Goal: Transaction & Acquisition: Purchase product/service

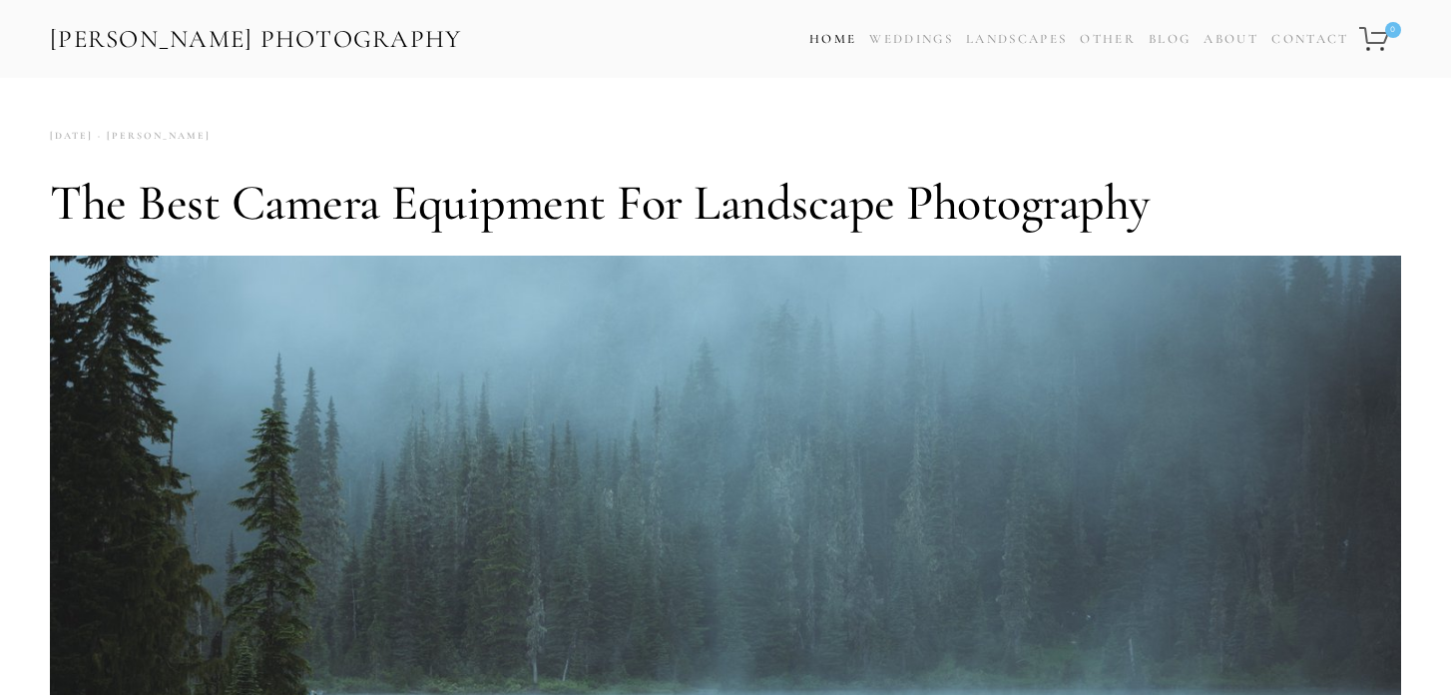
click at [809, 29] on link "Home" at bounding box center [832, 39] width 47 height 29
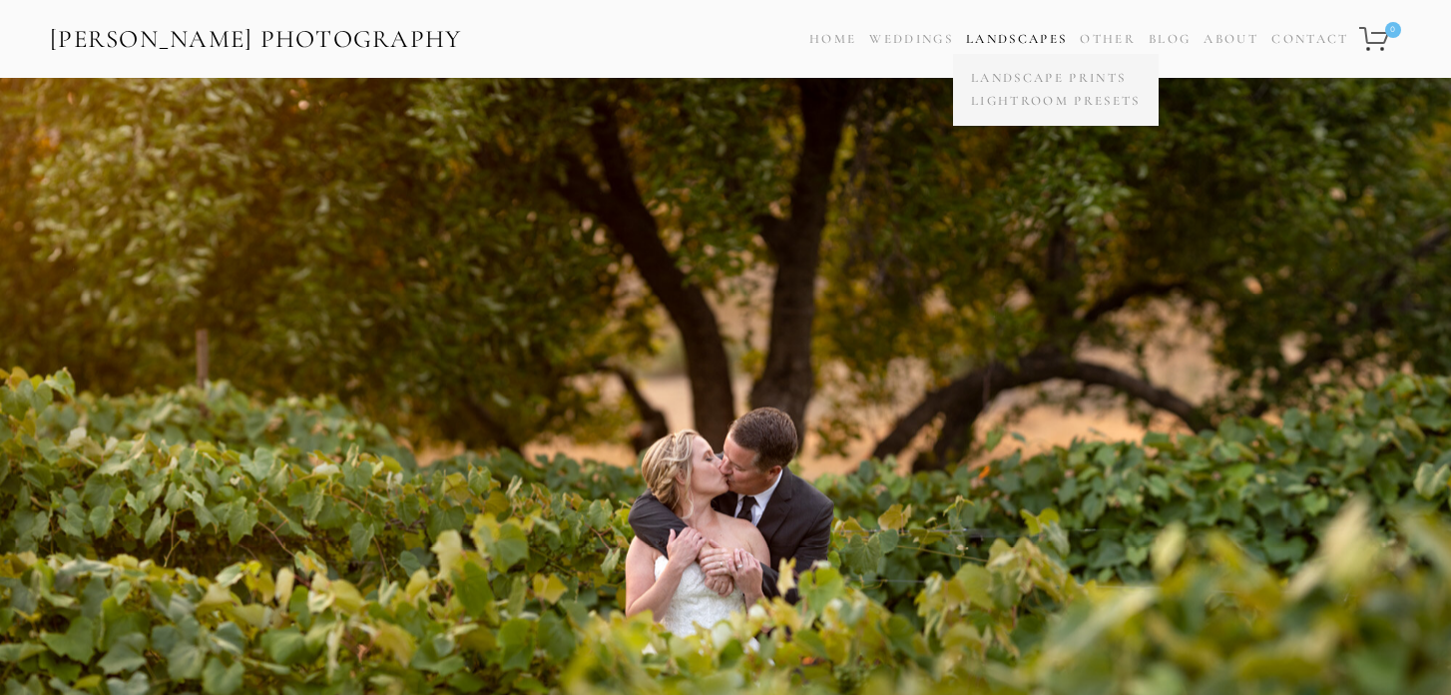
click at [995, 42] on link "Landscapes" at bounding box center [1016, 39] width 101 height 16
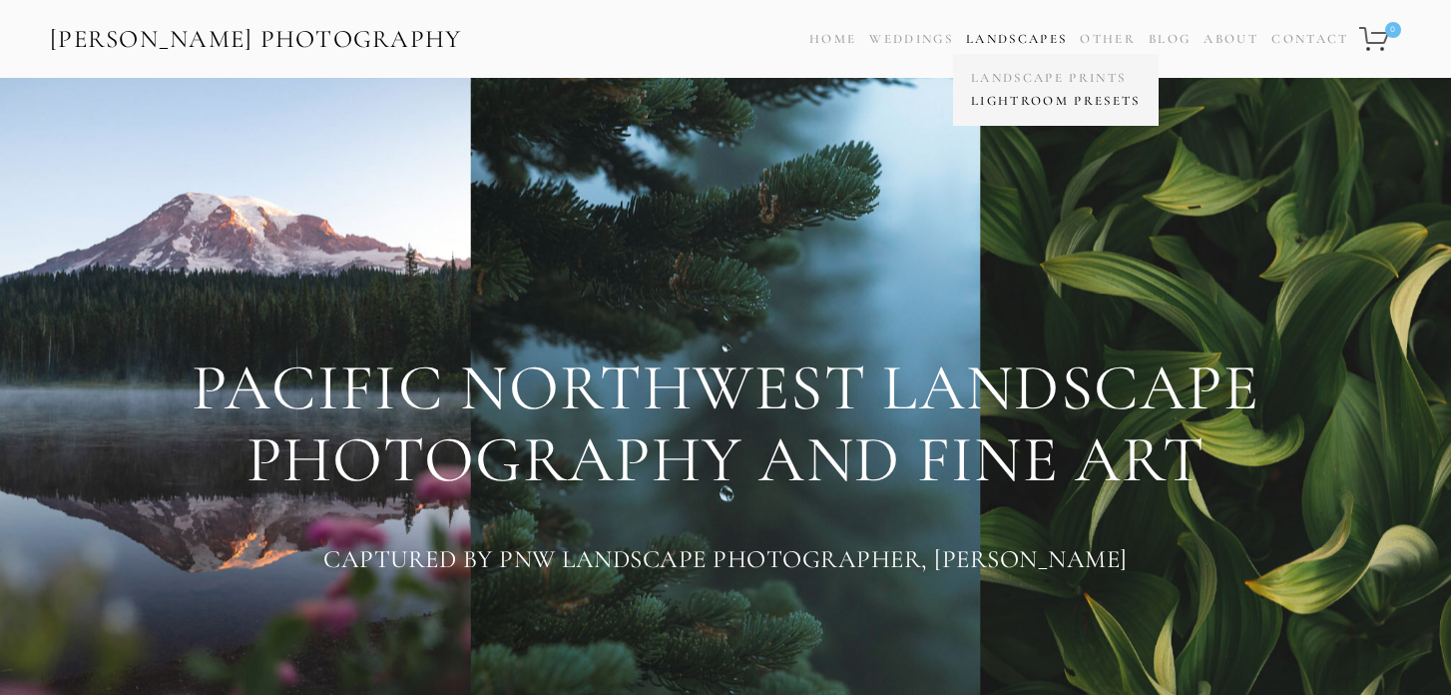
click at [1009, 97] on link "Lightroom Presets" at bounding box center [1056, 101] width 180 height 23
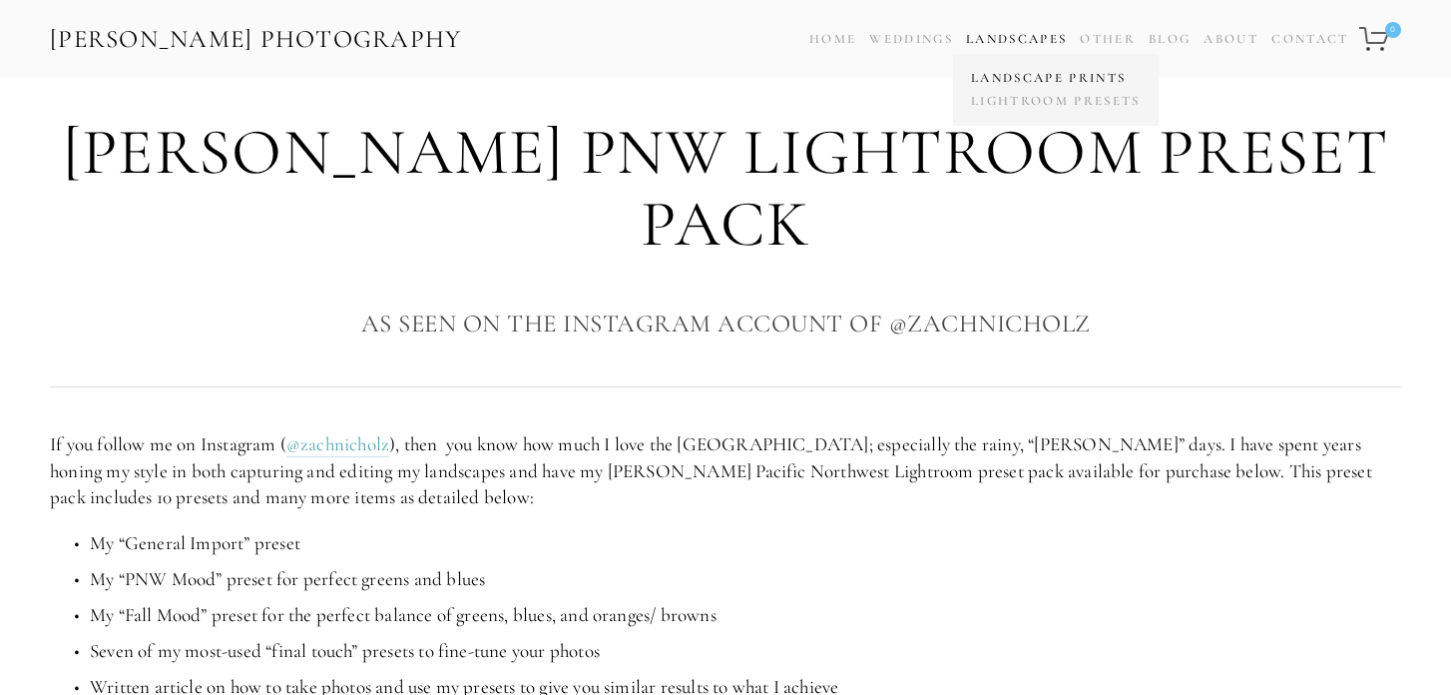
click at [1007, 75] on link "Landscape Prints" at bounding box center [1056, 78] width 180 height 23
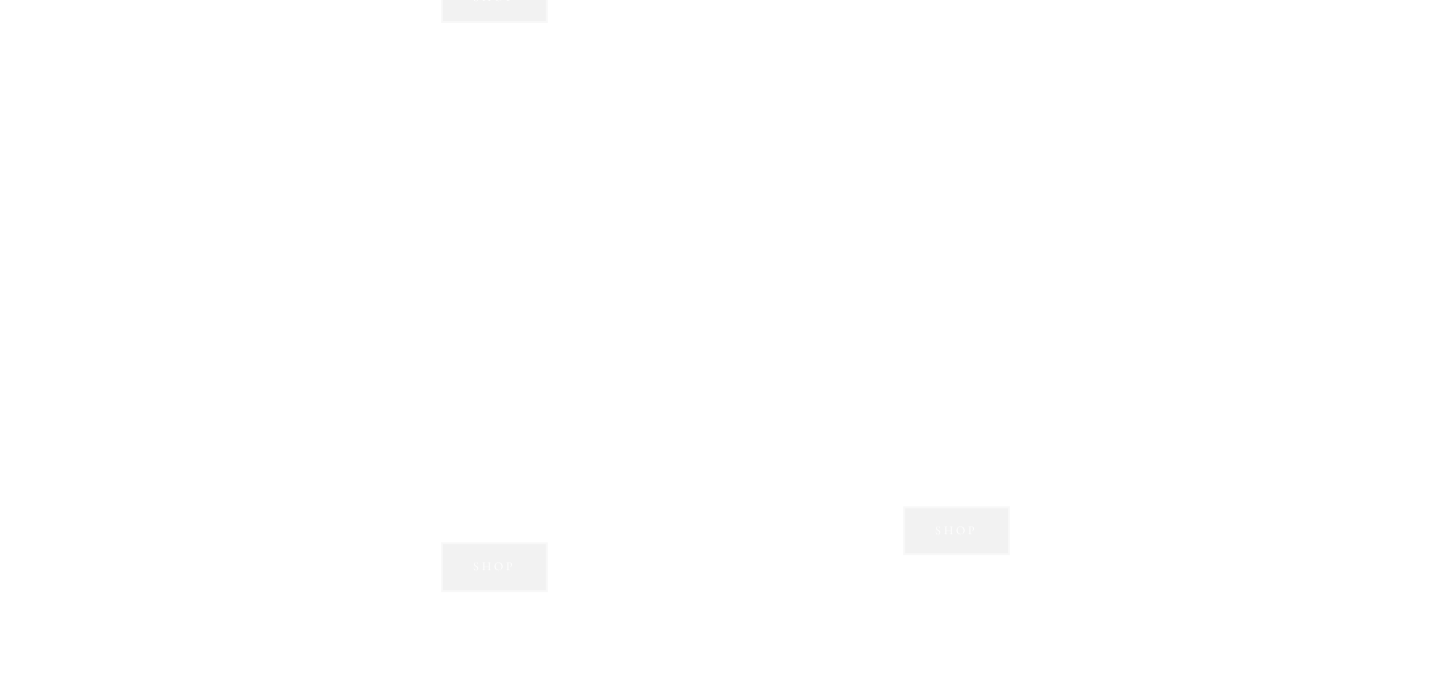
scroll to position [1837, 0]
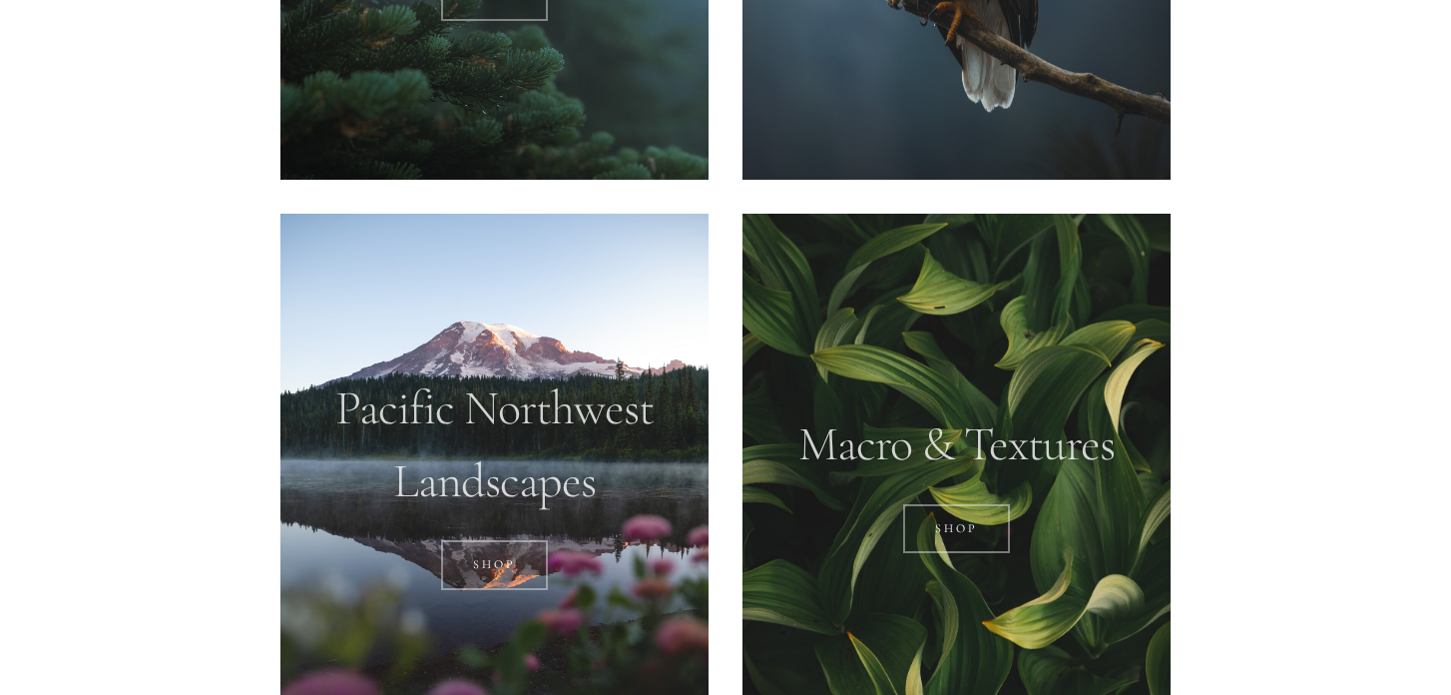
click at [1009, 346] on div at bounding box center [957, 481] width 428 height 535
click at [969, 541] on link "Shop" at bounding box center [956, 529] width 107 height 50
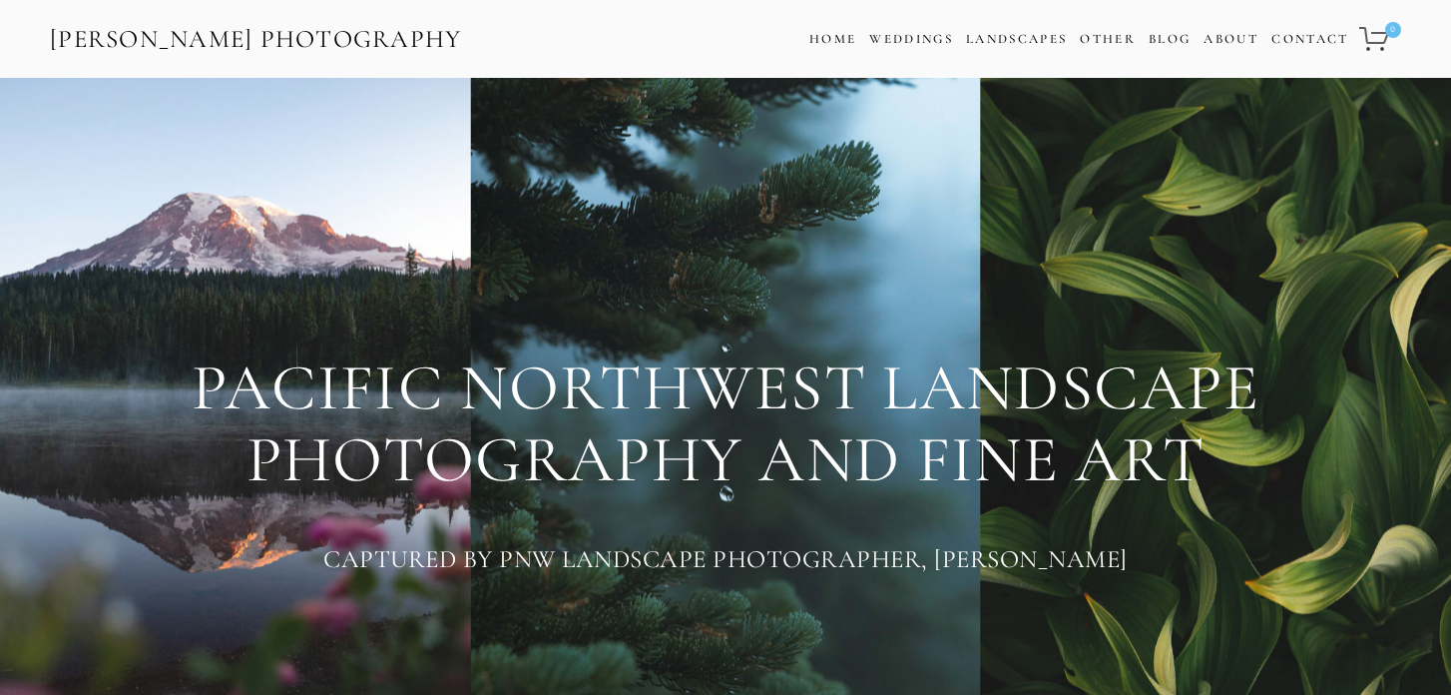
click at [411, 35] on link "[PERSON_NAME] Photography" at bounding box center [256, 39] width 416 height 45
